Goal: Task Accomplishment & Management: Complete application form

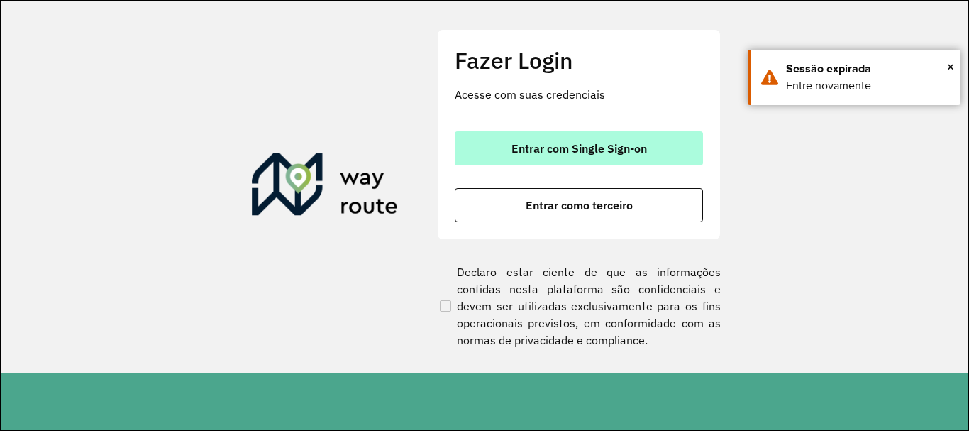
click at [548, 149] on span "Entrar com Single Sign-on" at bounding box center [580, 148] width 136 height 11
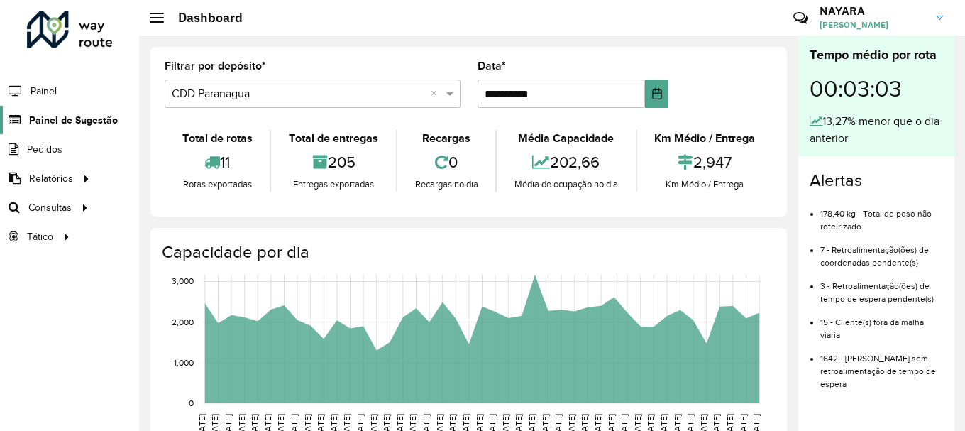
click at [73, 118] on span "Painel de Sugestão" at bounding box center [73, 120] width 89 height 15
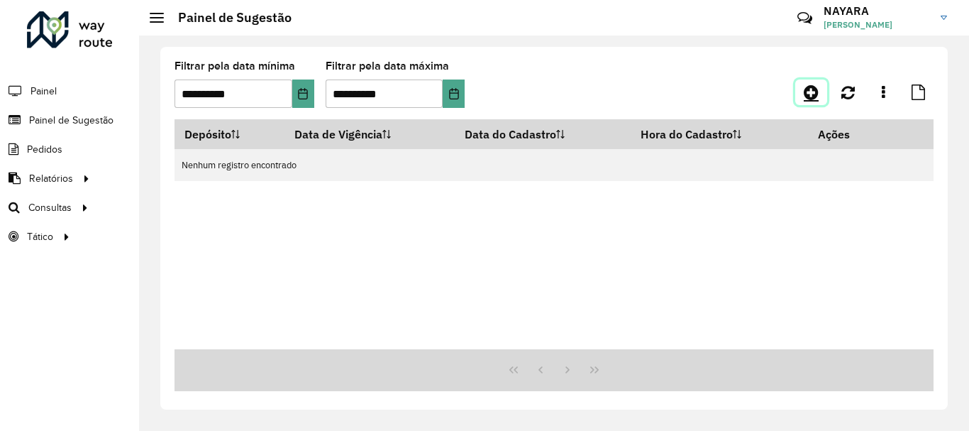
click at [811, 99] on icon at bounding box center [811, 92] width 15 height 17
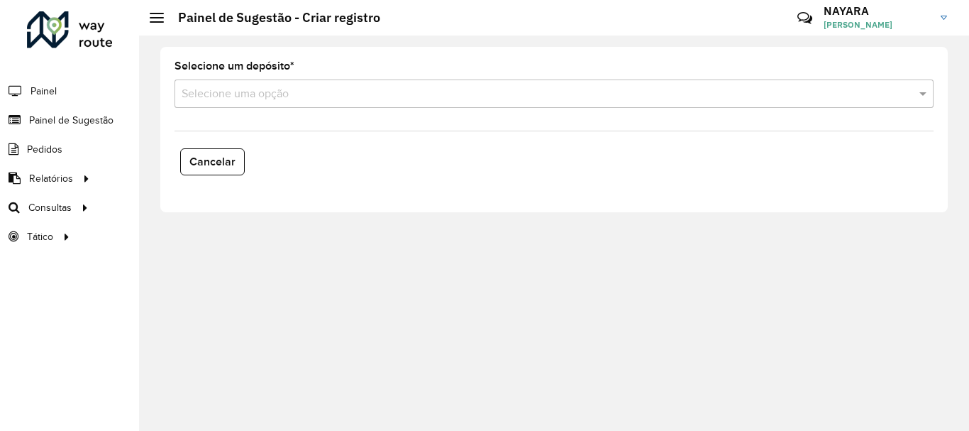
click at [245, 91] on input "text" at bounding box center [540, 94] width 717 height 17
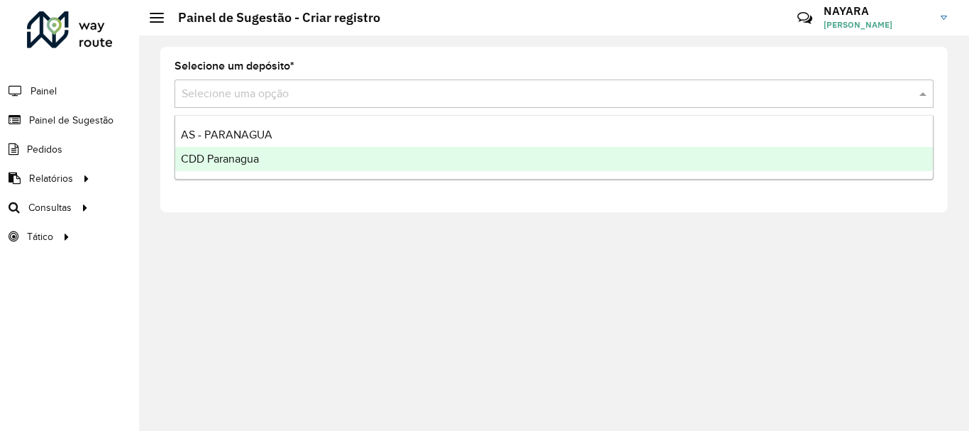
click at [245, 160] on span "CDD Paranagua" at bounding box center [220, 159] width 78 height 12
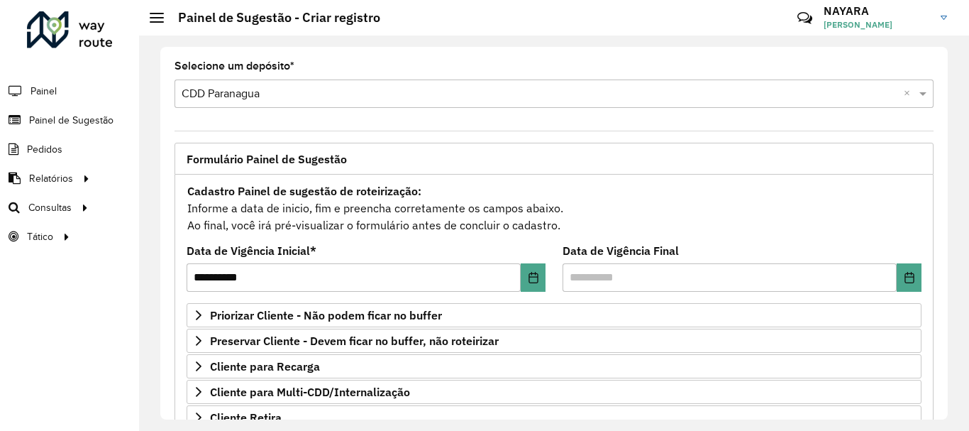
scroll to position [213, 0]
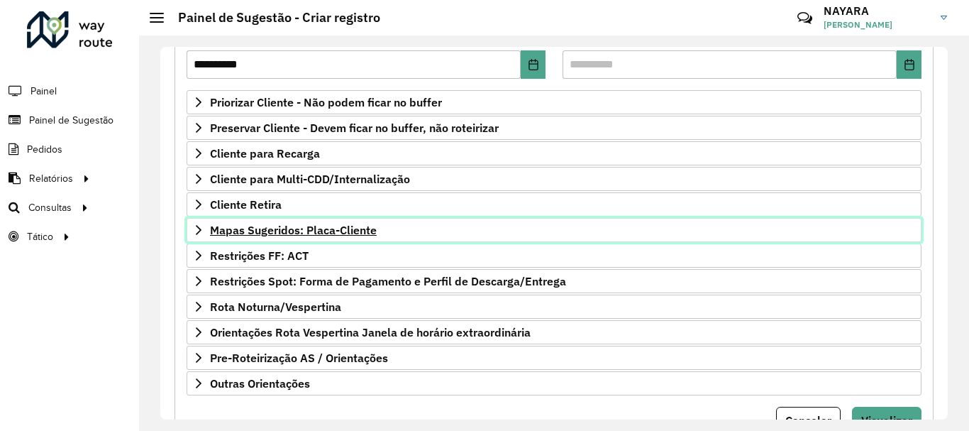
click at [286, 232] on span "Mapas Sugeridos: Placa-Cliente" at bounding box center [293, 229] width 167 height 11
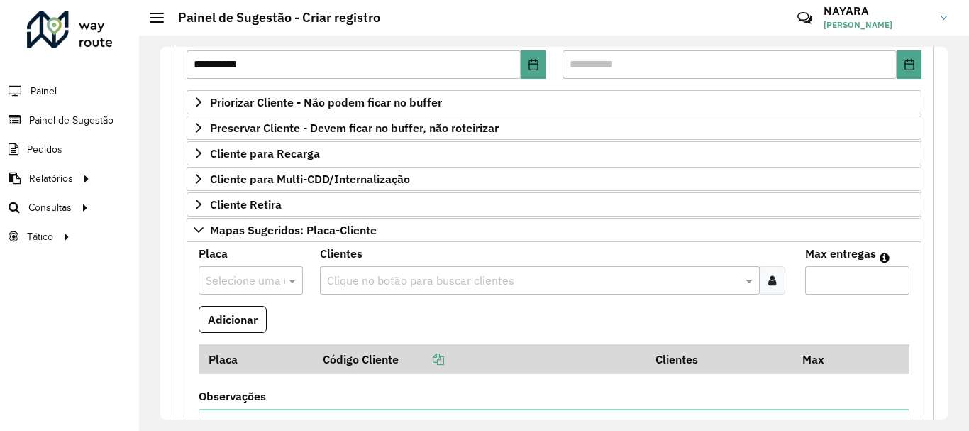
click at [263, 278] on input "text" at bounding box center [237, 280] width 62 height 17
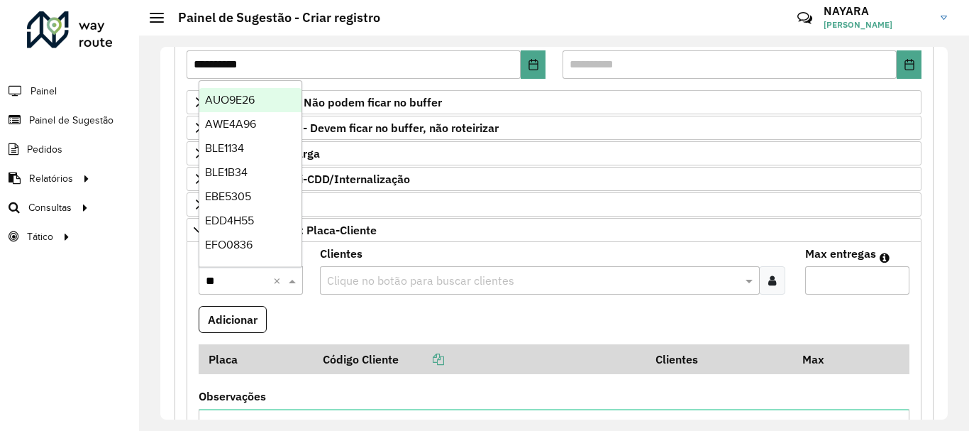
type input "***"
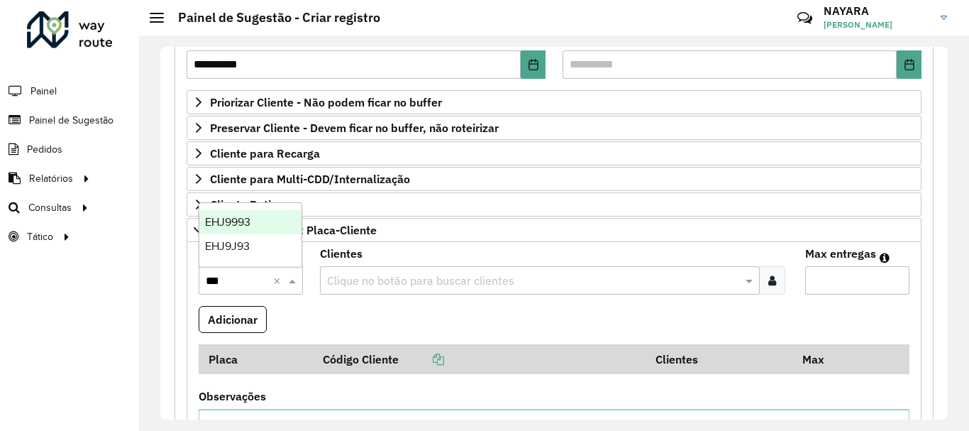
click at [262, 250] on div "EHJ9J93" at bounding box center [250, 246] width 102 height 24
click at [779, 288] on div at bounding box center [772, 280] width 26 height 28
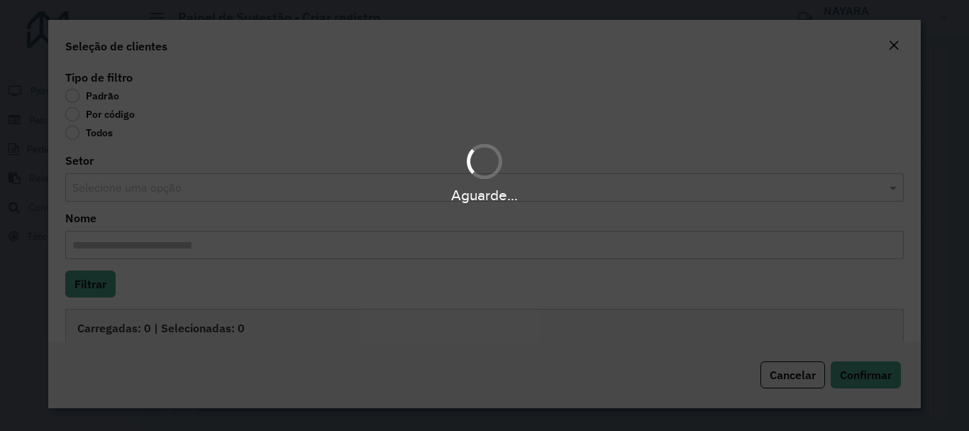
click at [96, 116] on div "Aguarde..." at bounding box center [484, 215] width 969 height 431
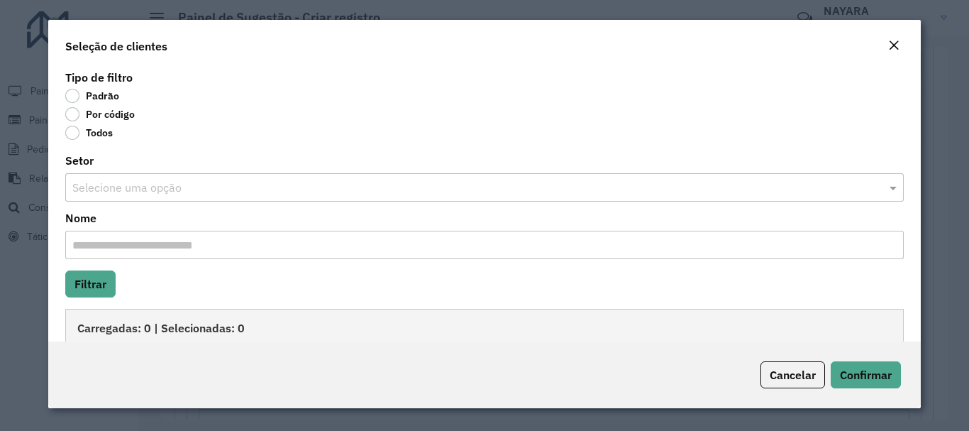
click at [84, 117] on label "Por código" at bounding box center [100, 114] width 70 height 14
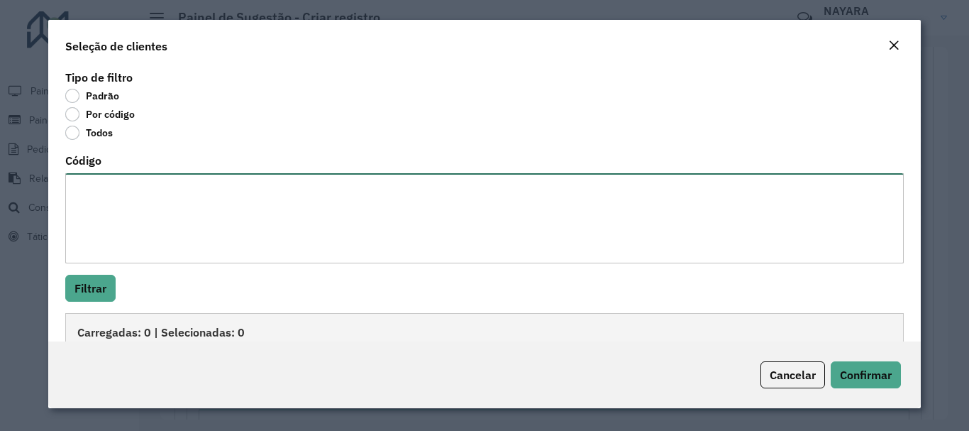
click at [160, 226] on textarea "Código" at bounding box center [484, 218] width 838 height 90
paste textarea "**** **** **** ***** **** **** ****"
type textarea "**** **** **** ***** **** **** ****"
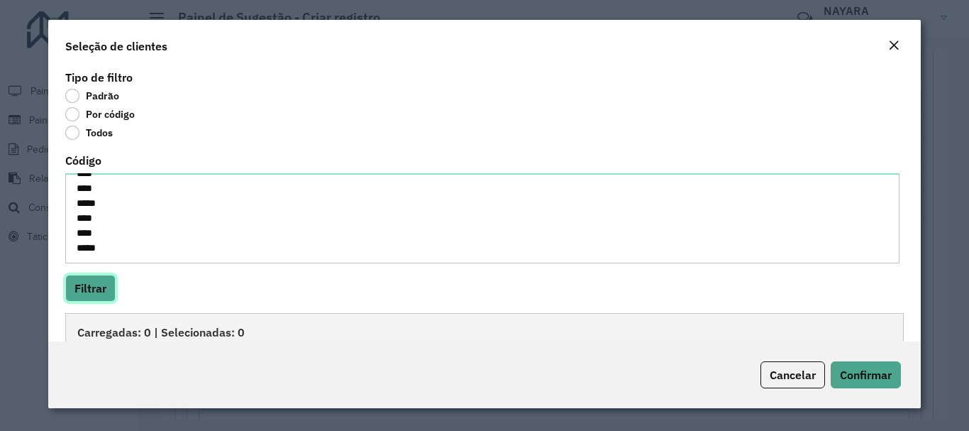
click at [102, 277] on button "Filtrar" at bounding box center [90, 288] width 50 height 27
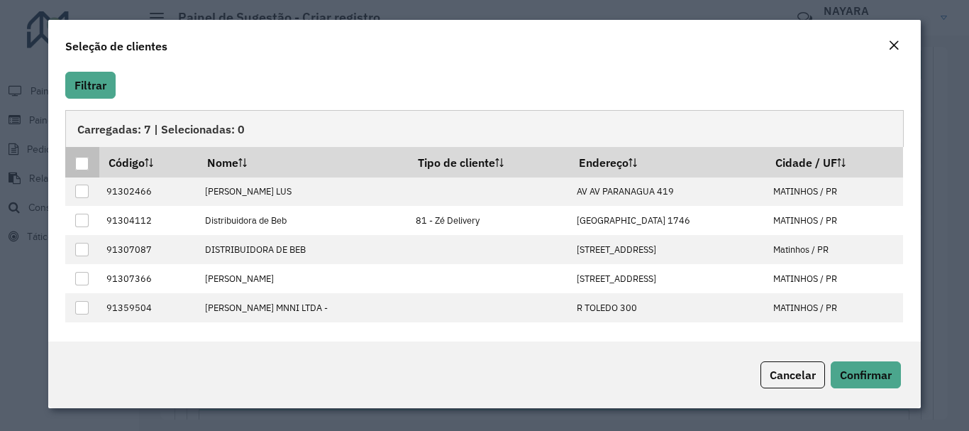
click at [80, 167] on div at bounding box center [81, 163] width 13 height 13
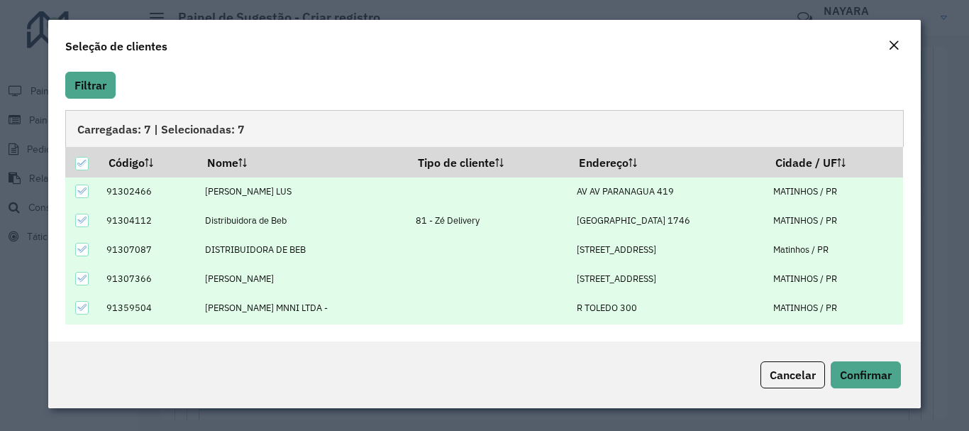
scroll to position [56, 0]
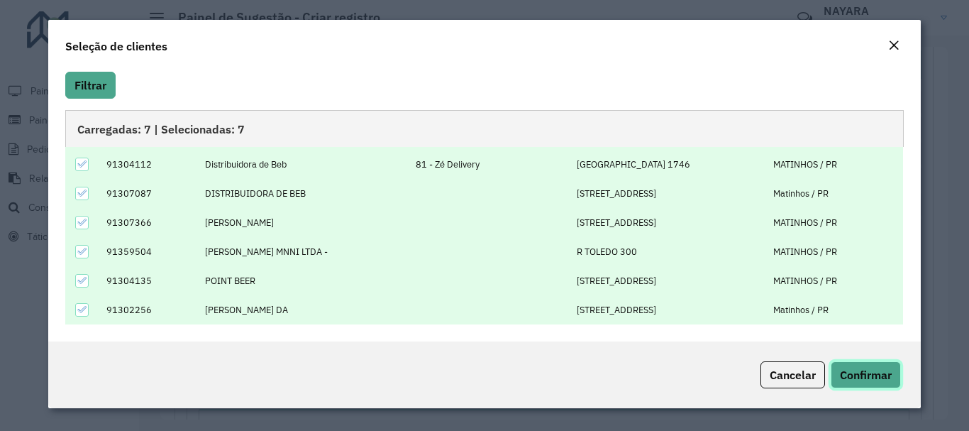
click at [868, 385] on button "Confirmar" at bounding box center [866, 374] width 70 height 27
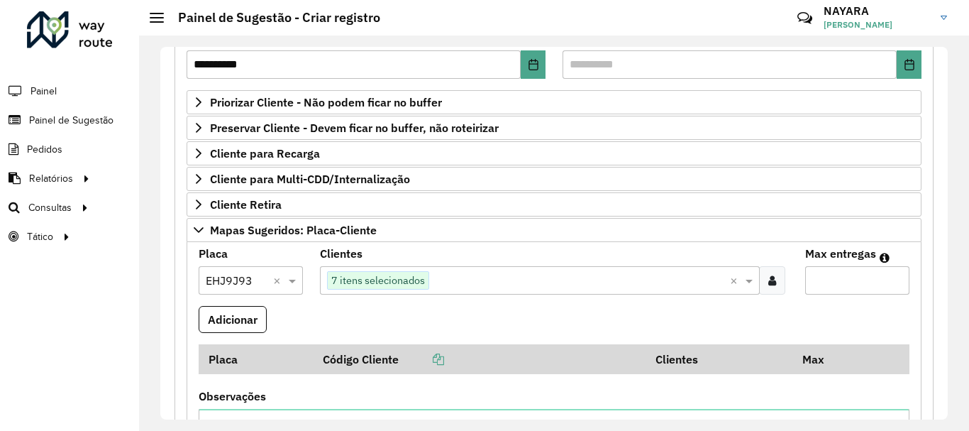
click at [836, 268] on input "Max entregas" at bounding box center [857, 280] width 104 height 28
type input "*"
click at [260, 333] on formly-wrapper-form-field "Adicionar" at bounding box center [233, 325] width 68 height 38
click at [255, 332] on button "Adicionar" at bounding box center [233, 319] width 68 height 27
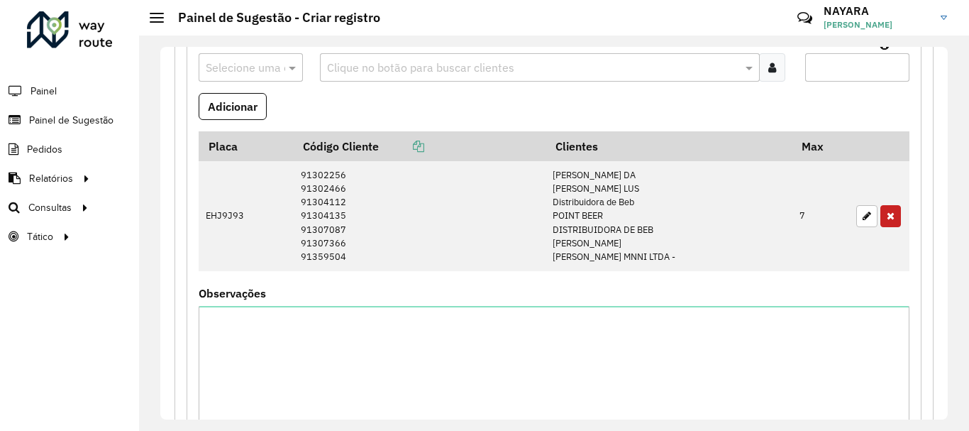
scroll to position [142, 0]
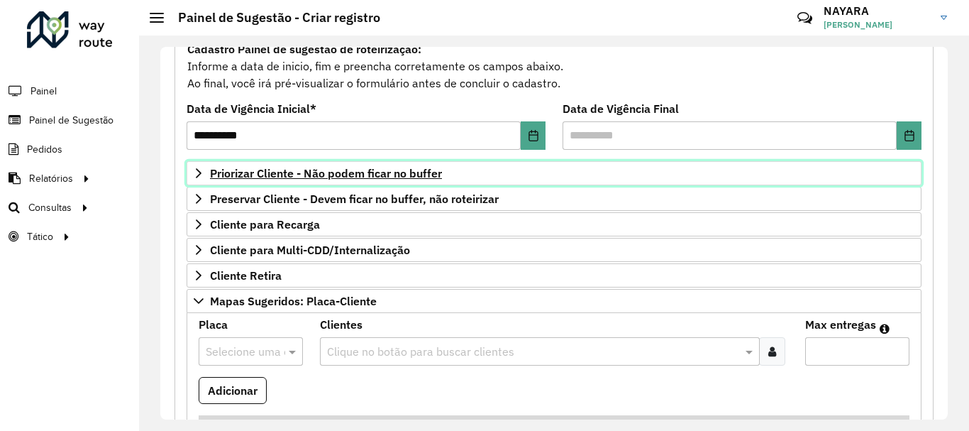
click at [294, 175] on span "Priorizar Cliente - Não podem ficar no buffer" at bounding box center [326, 172] width 232 height 11
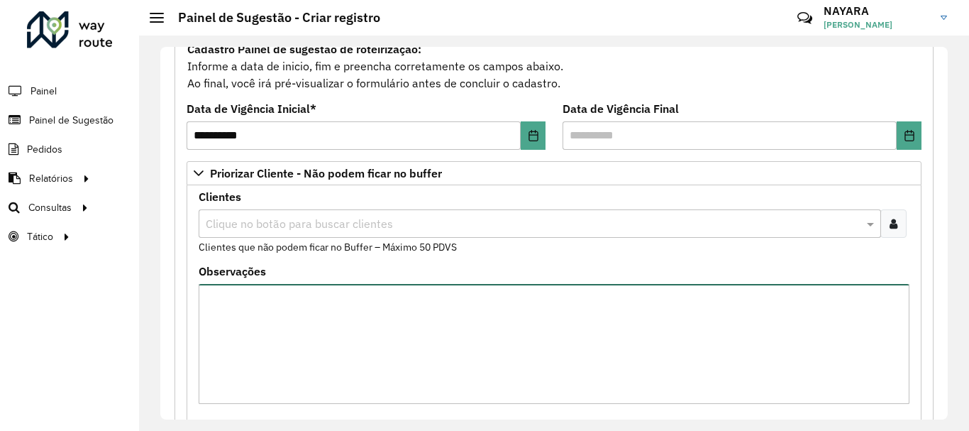
click at [365, 364] on textarea "Observações" at bounding box center [554, 344] width 711 height 120
paste textarea "***** *****"
type textarea "***** *****"
drag, startPoint x: 295, startPoint y: 354, endPoint x: 149, endPoint y: 243, distance: 183.8
click at [149, 243] on div "**********" at bounding box center [554, 232] width 830 height 395
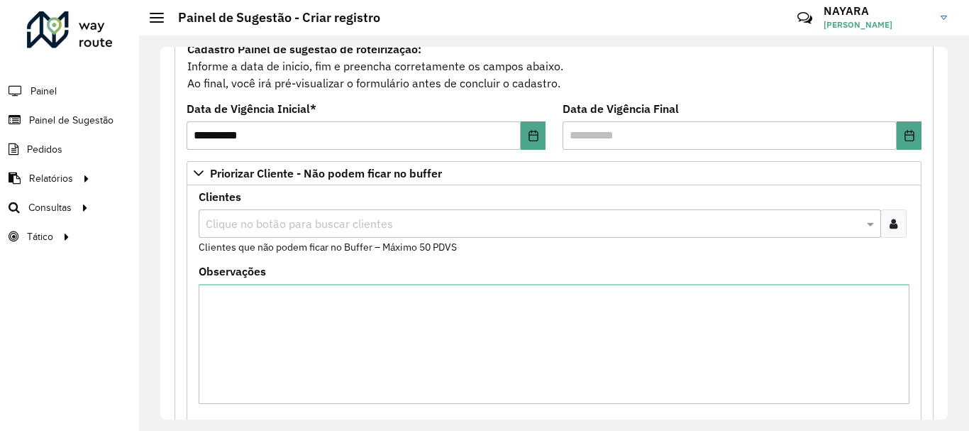
click at [892, 221] on icon at bounding box center [894, 223] width 8 height 11
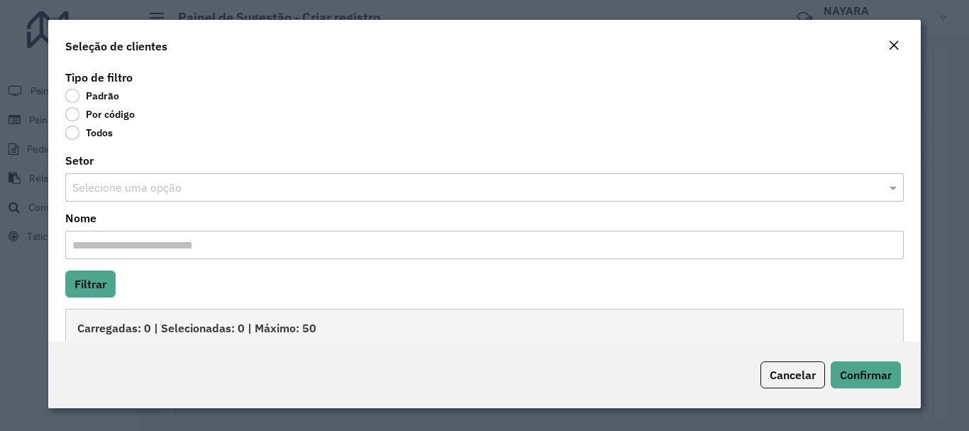
click at [104, 118] on label "Por código" at bounding box center [100, 114] width 70 height 14
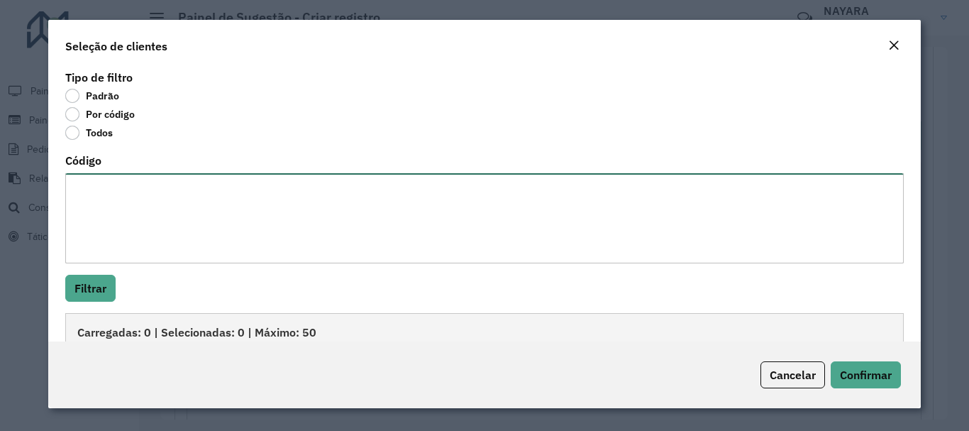
click at [161, 253] on textarea "Código" at bounding box center [484, 218] width 838 height 90
paste textarea "***** *****"
paste textarea "**** ****"
type textarea "***** ***** **** ****"
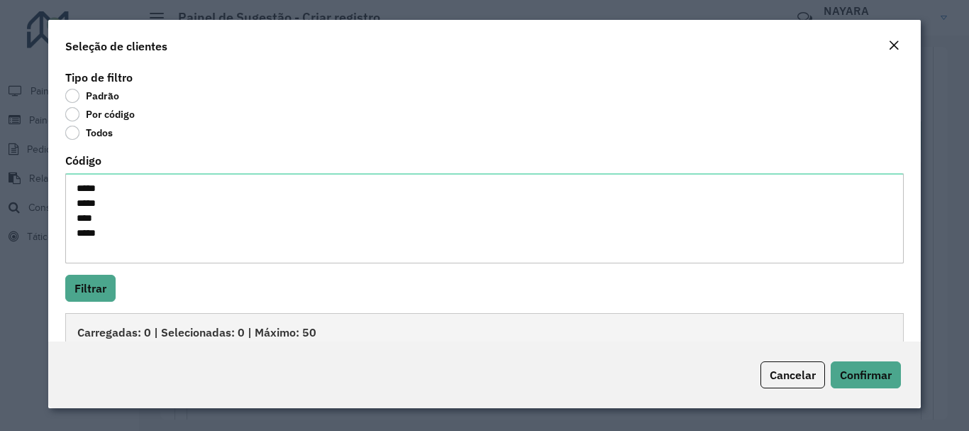
click at [120, 284] on hb-field-button "Filtrar" at bounding box center [484, 288] width 838 height 27
click at [114, 287] on button "Filtrar" at bounding box center [90, 288] width 50 height 27
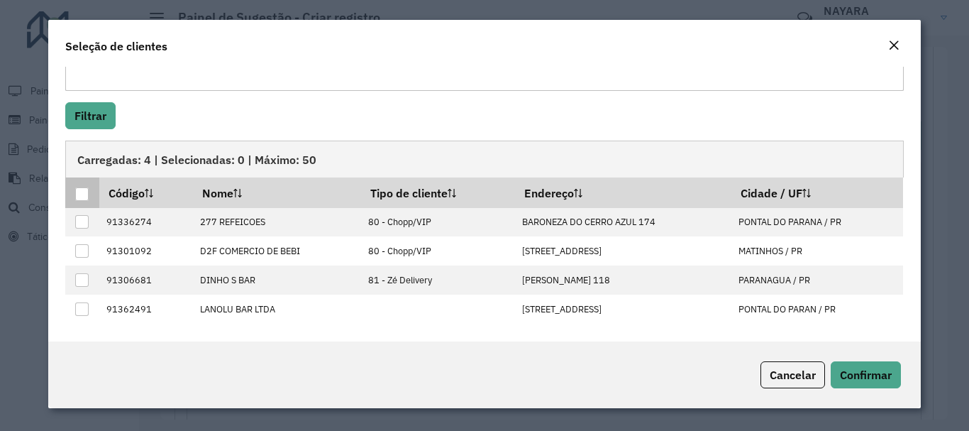
click at [84, 197] on div at bounding box center [81, 193] width 13 height 13
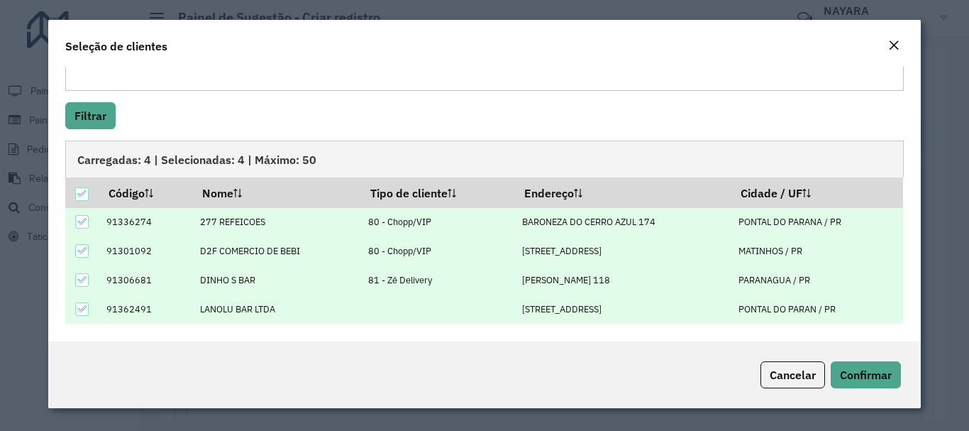
scroll to position [31, 0]
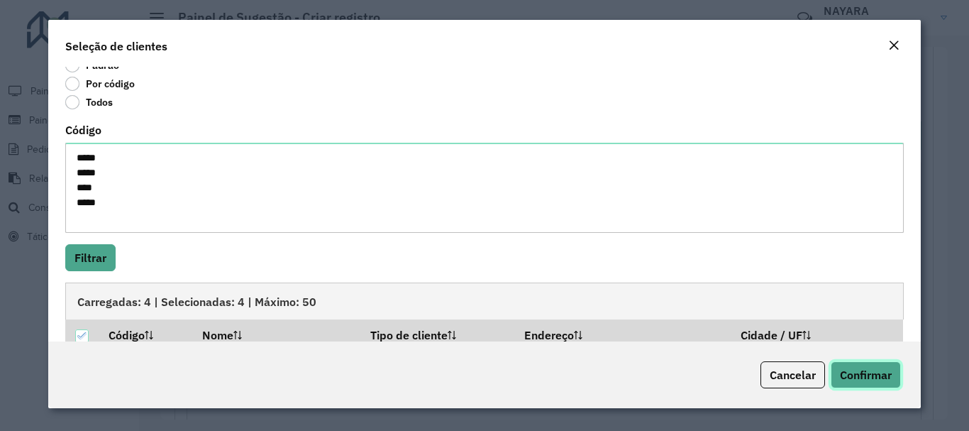
click at [861, 368] on span "Confirmar" at bounding box center [866, 375] width 52 height 14
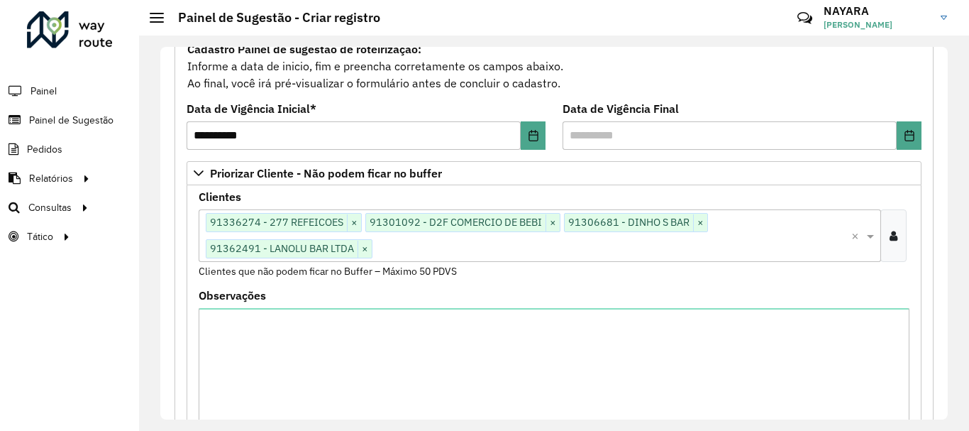
scroll to position [284, 0]
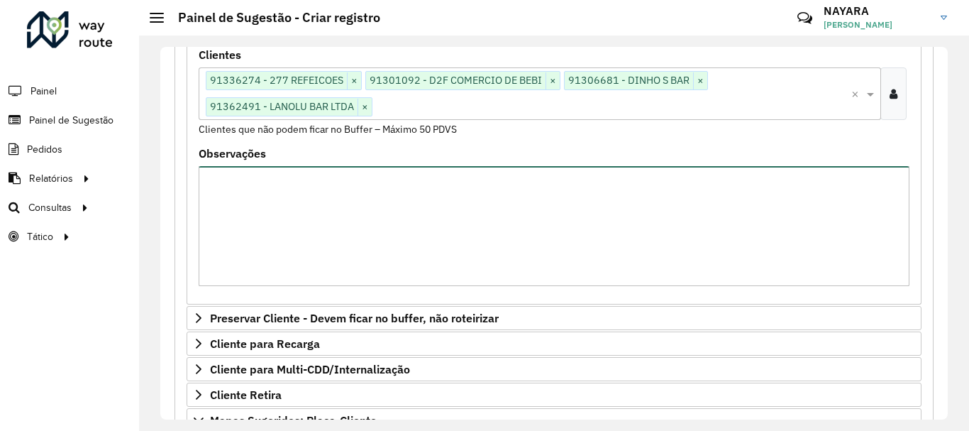
click at [414, 227] on textarea "Observações" at bounding box center [554, 226] width 711 height 120
type textarea "**********"
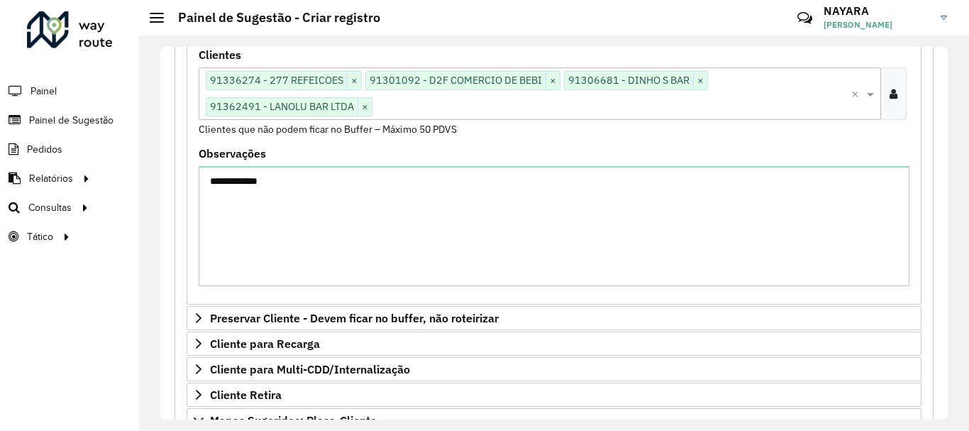
click at [899, 97] on div at bounding box center [893, 93] width 26 height 53
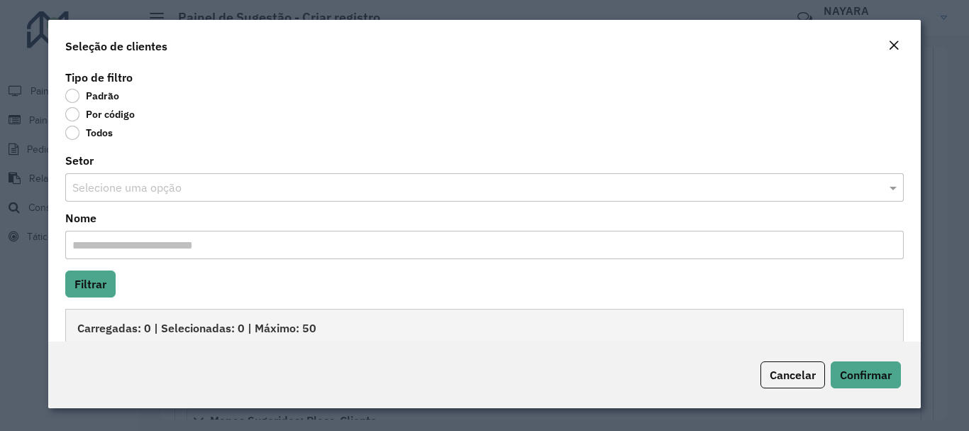
click at [92, 117] on label "Por código" at bounding box center [100, 114] width 70 height 14
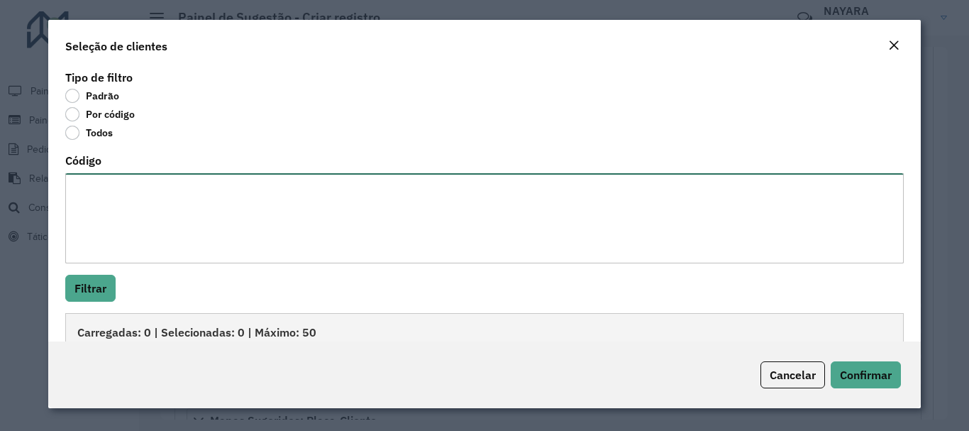
click at [201, 225] on textarea "Código" at bounding box center [484, 218] width 838 height 90
paste textarea "**** ***** ***** **** **** ***** ***** **** ****"
type textarea "**** ***** ***** **** **** ***** ***** **** ****"
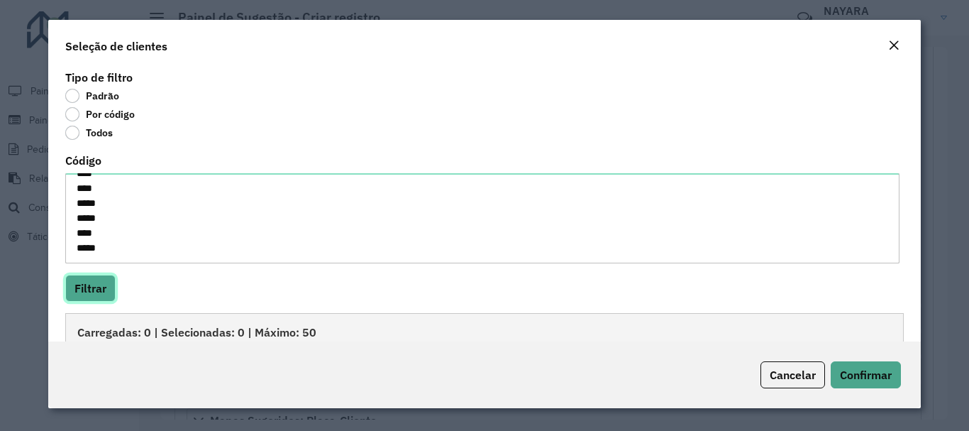
click at [96, 290] on button "Filtrar" at bounding box center [90, 288] width 50 height 27
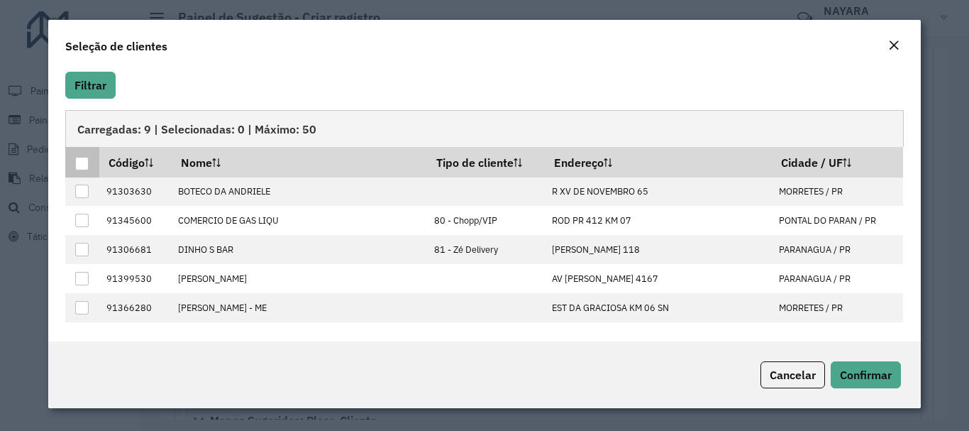
click at [83, 167] on div at bounding box center [81, 163] width 13 height 13
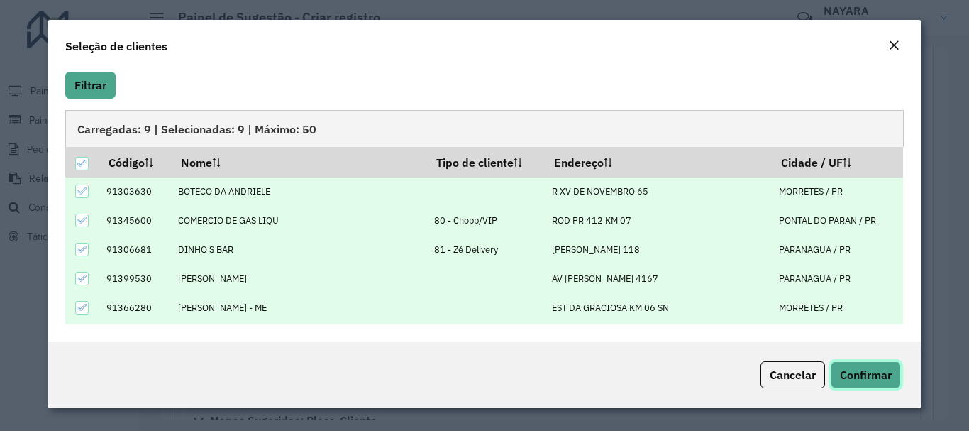
click at [888, 382] on button "Confirmar" at bounding box center [866, 374] width 70 height 27
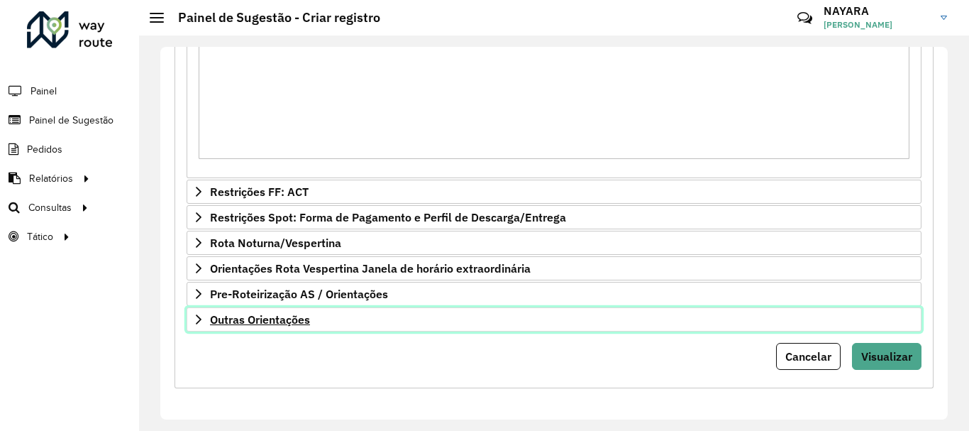
click at [294, 317] on span "Outras Orientações" at bounding box center [260, 319] width 100 height 11
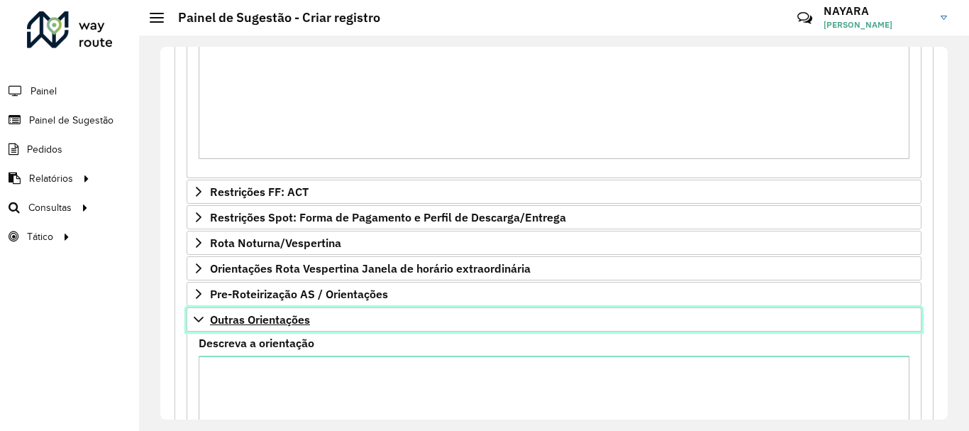
scroll to position [995, 0]
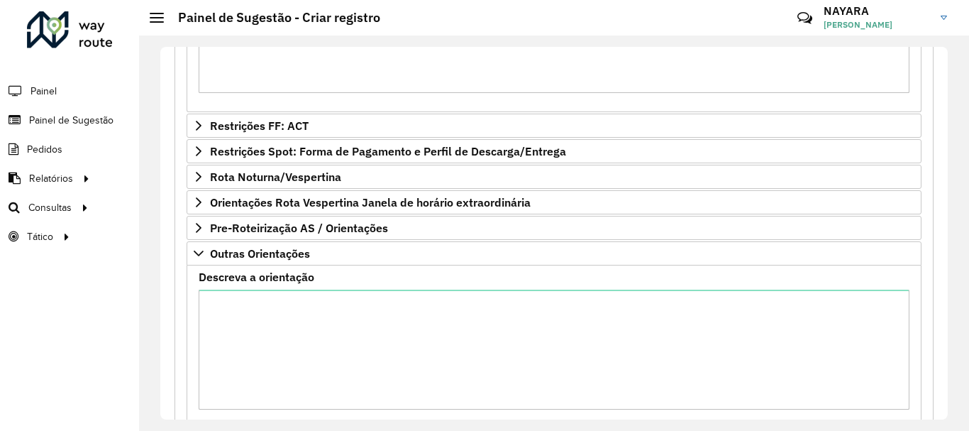
click at [307, 282] on label "Descreva a orientação" at bounding box center [257, 276] width 116 height 17
click at [307, 289] on textarea "Descreva a orientação" at bounding box center [554, 349] width 711 height 120
click at [320, 316] on textarea "Descreva a orientação" at bounding box center [554, 349] width 711 height 120
paste textarea "*****"
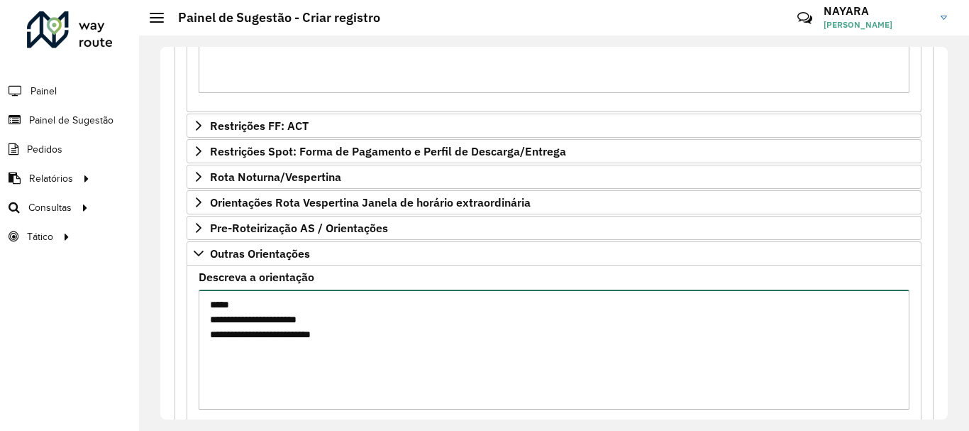
type textarea "**********"
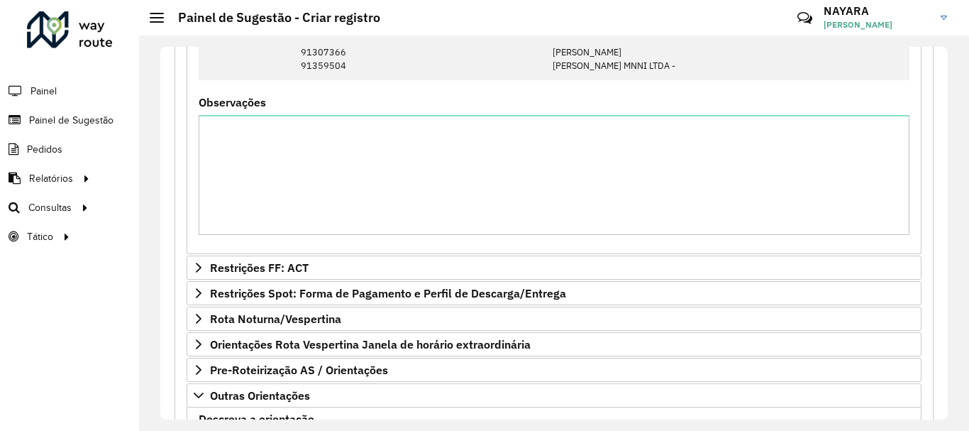
scroll to position [641, 0]
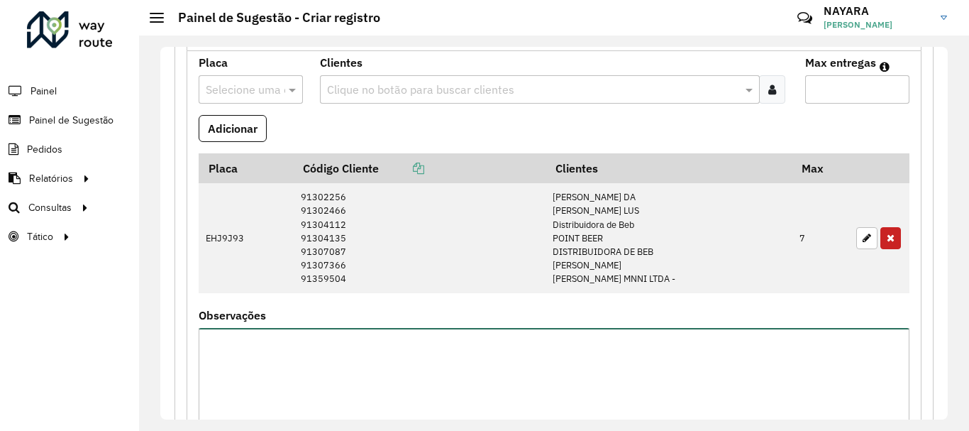
click at [373, 368] on textarea "Observações" at bounding box center [554, 388] width 711 height 120
type textarea "*"
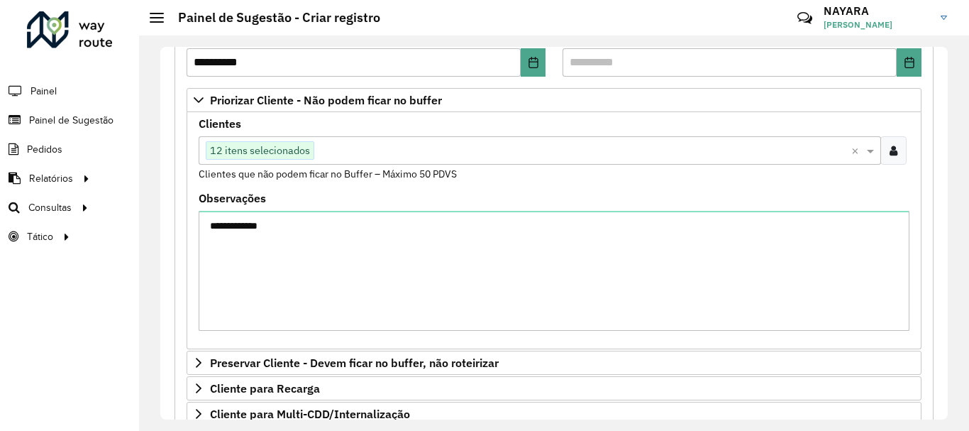
scroll to position [2, 0]
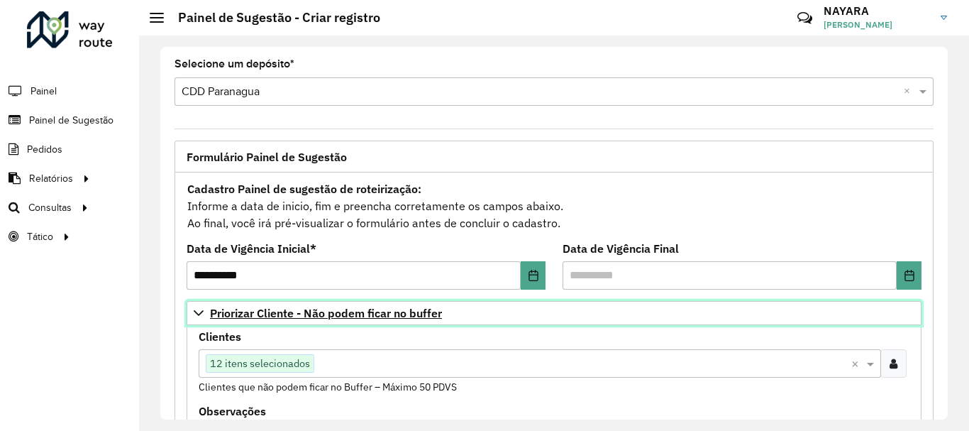
click at [193, 315] on icon at bounding box center [198, 312] width 11 height 11
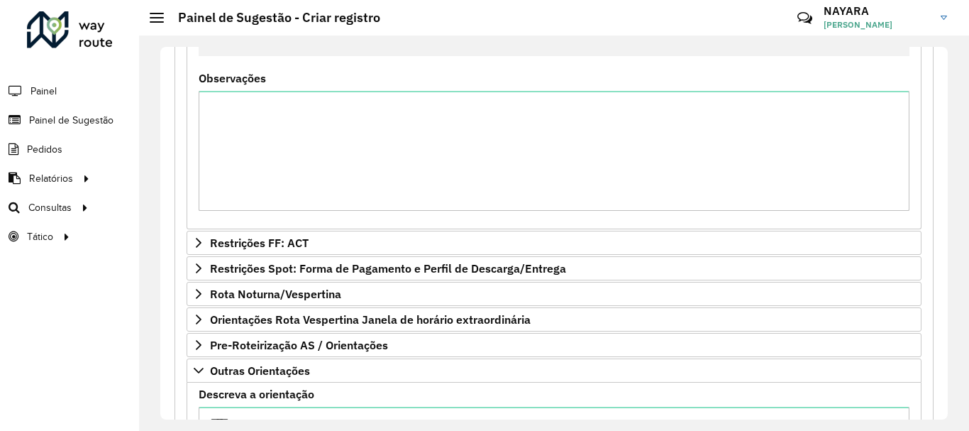
scroll to position [853, 0]
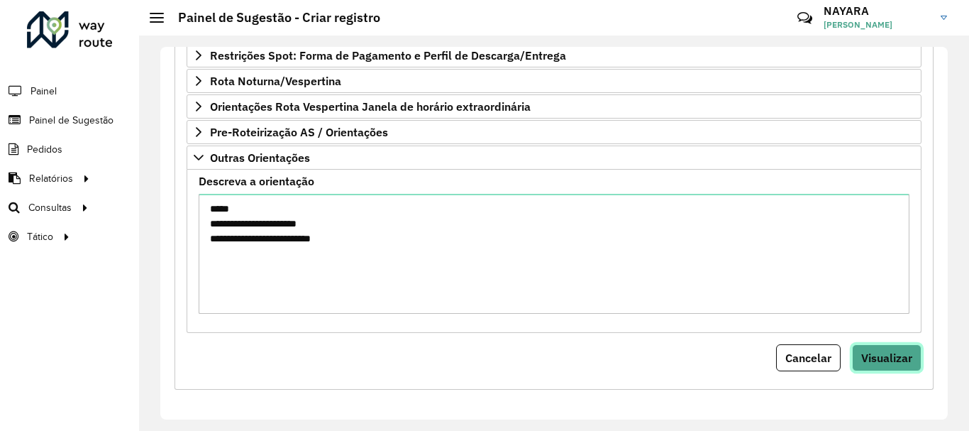
click at [903, 357] on span "Visualizar" at bounding box center [886, 357] width 51 height 14
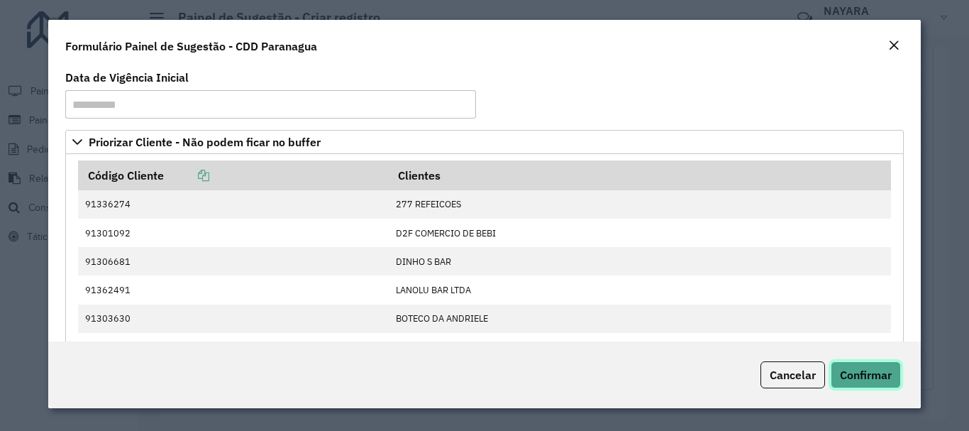
click at [883, 369] on span "Confirmar" at bounding box center [866, 375] width 52 height 14
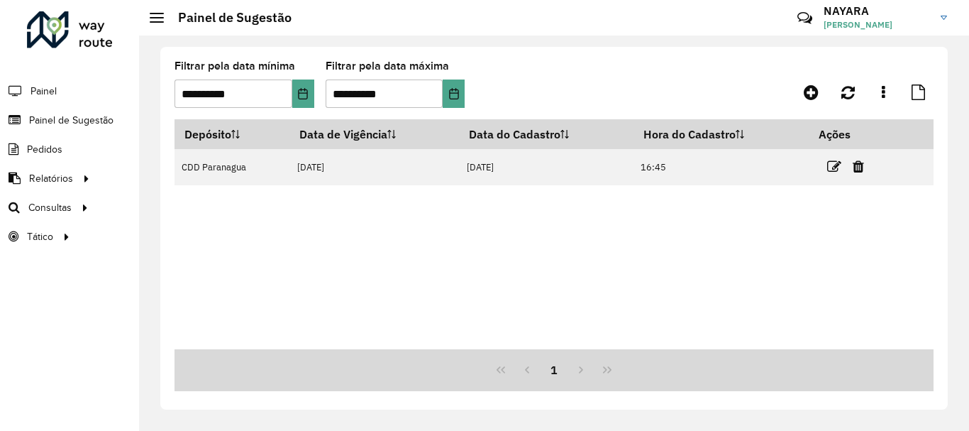
click at [416, 331] on div "Depósito Data de Vigência Data do Cadastro Hora do Cadastro Ações CDD Paranagua…" at bounding box center [554, 234] width 759 height 230
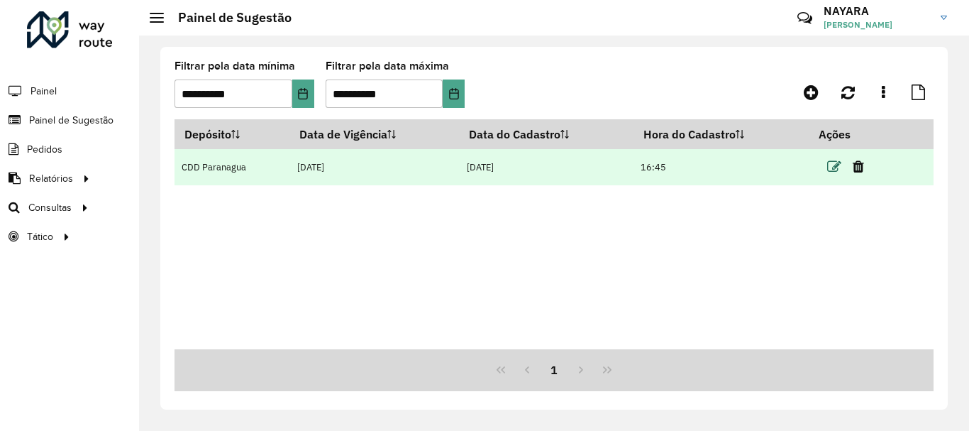
click at [836, 167] on icon at bounding box center [834, 167] width 14 height 14
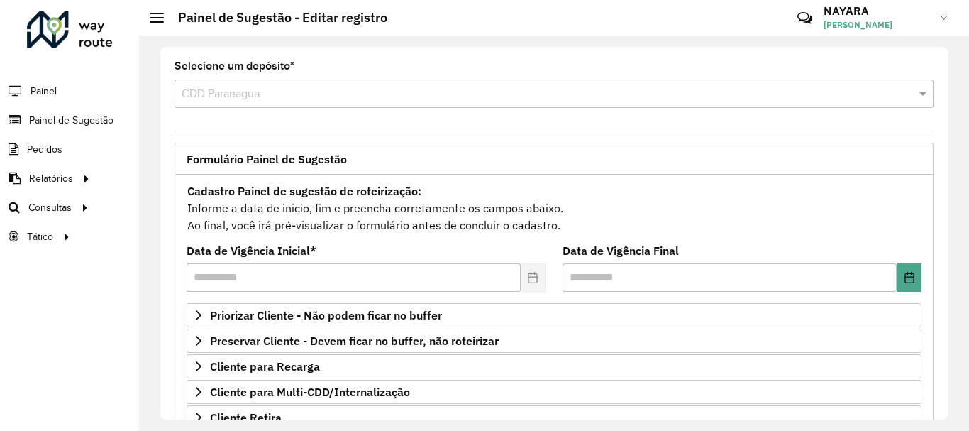
scroll to position [277, 0]
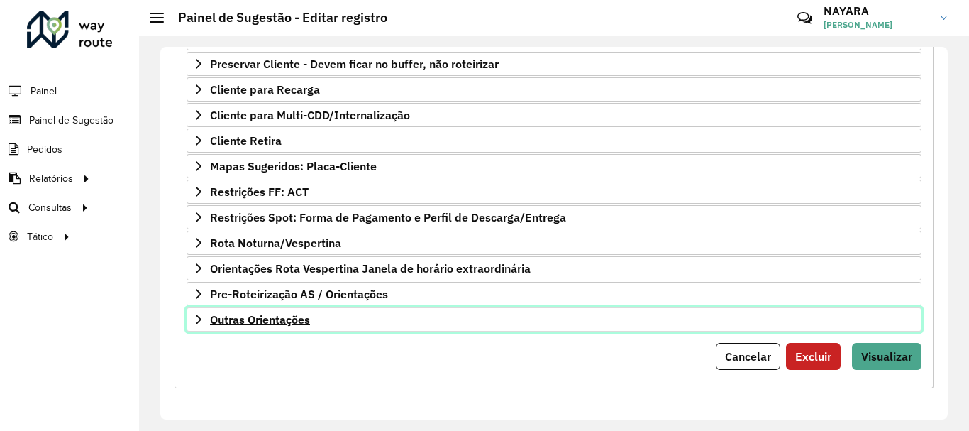
click at [292, 316] on span "Outras Orientações" at bounding box center [260, 319] width 100 height 11
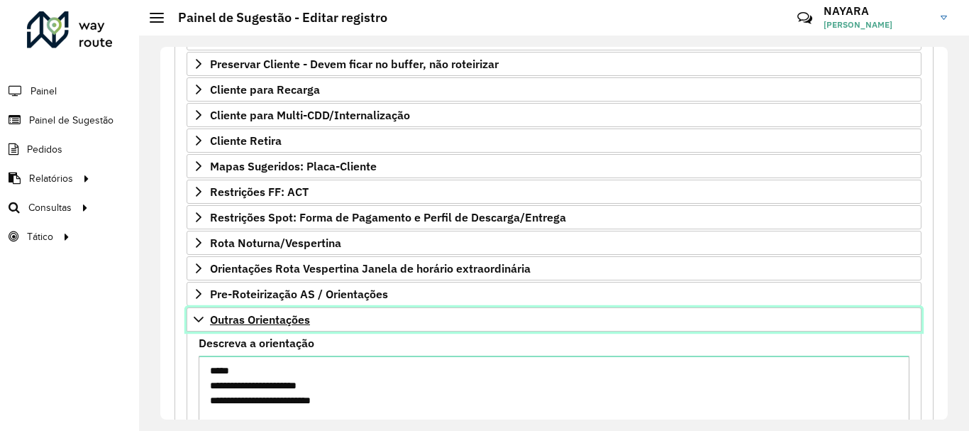
click at [294, 318] on span "Outras Orientações" at bounding box center [260, 319] width 100 height 11
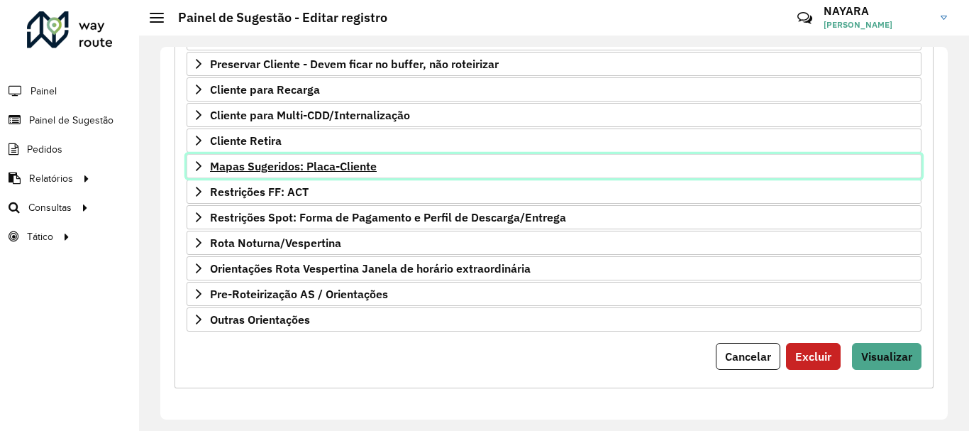
click at [297, 160] on span "Mapas Sugeridos: Placa-Cliente" at bounding box center [293, 165] width 167 height 11
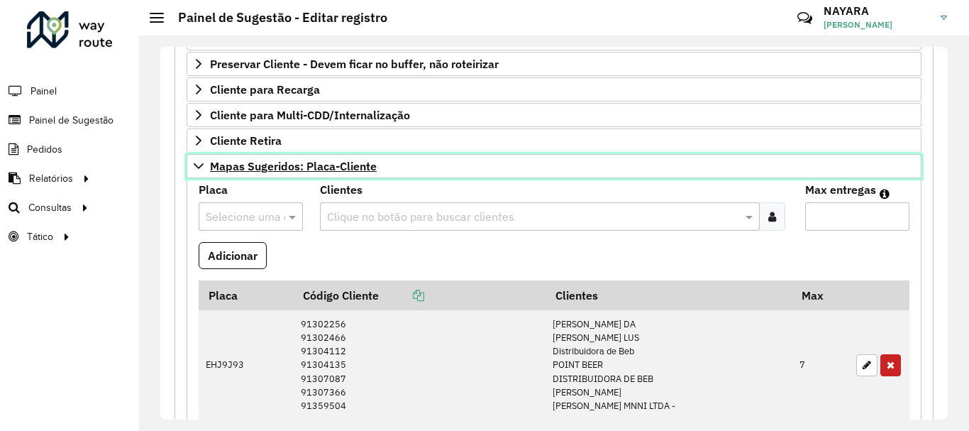
click at [299, 162] on span "Mapas Sugeridos: Placa-Cliente" at bounding box center [293, 165] width 167 height 11
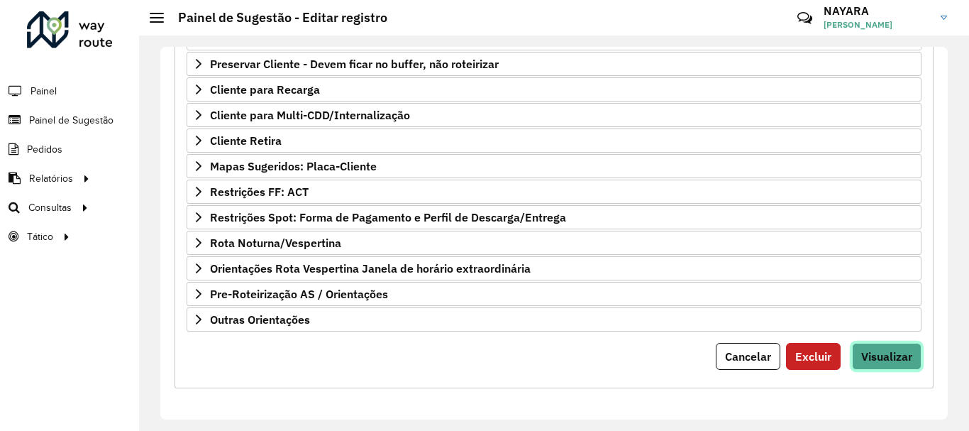
click at [898, 346] on button "Visualizar" at bounding box center [887, 356] width 70 height 27
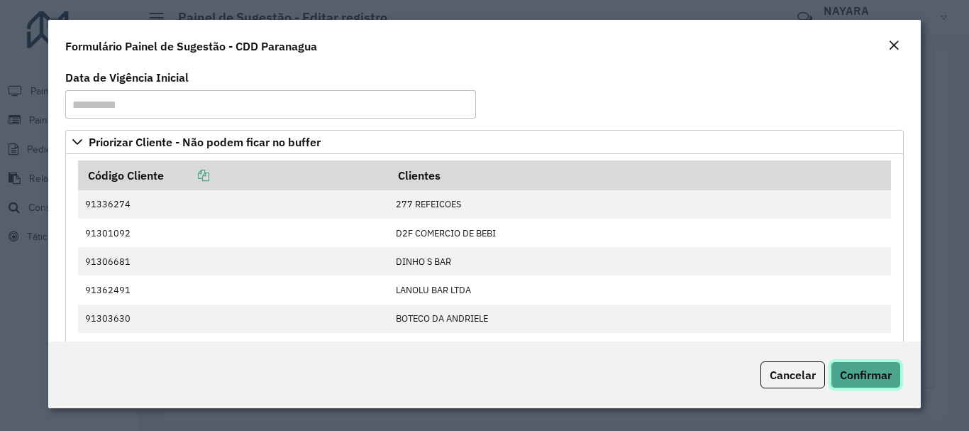
click at [866, 377] on span "Confirmar" at bounding box center [866, 375] width 52 height 14
